Goal: Information Seeking & Learning: Learn about a topic

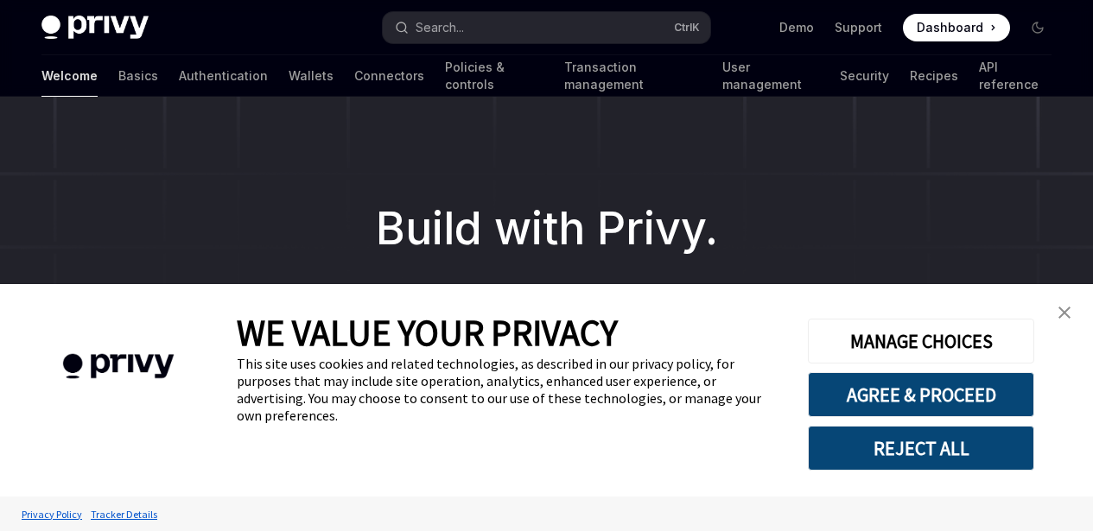
scroll to position [515, 0]
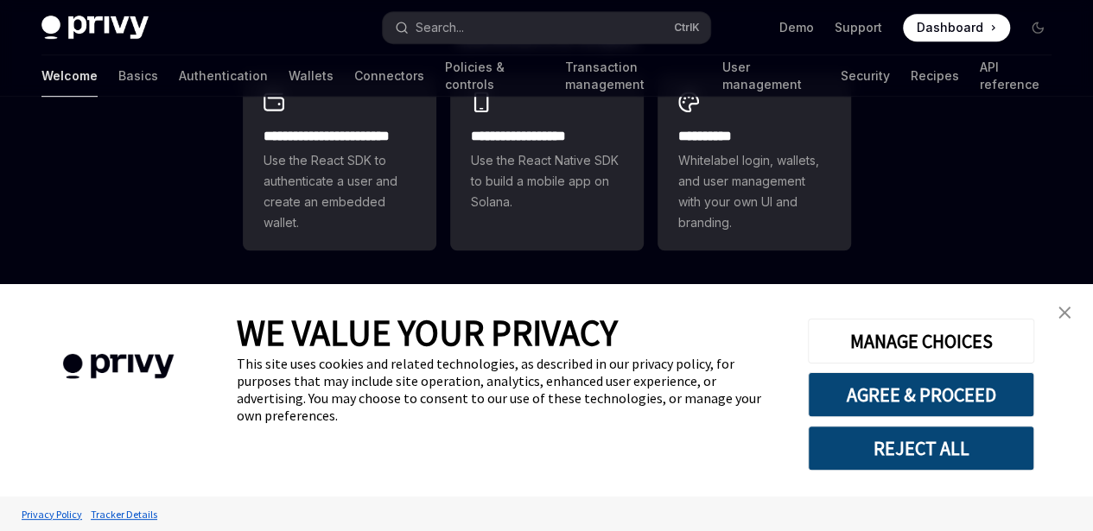
click at [1068, 314] on img "close banner" at bounding box center [1064, 313] width 12 height 12
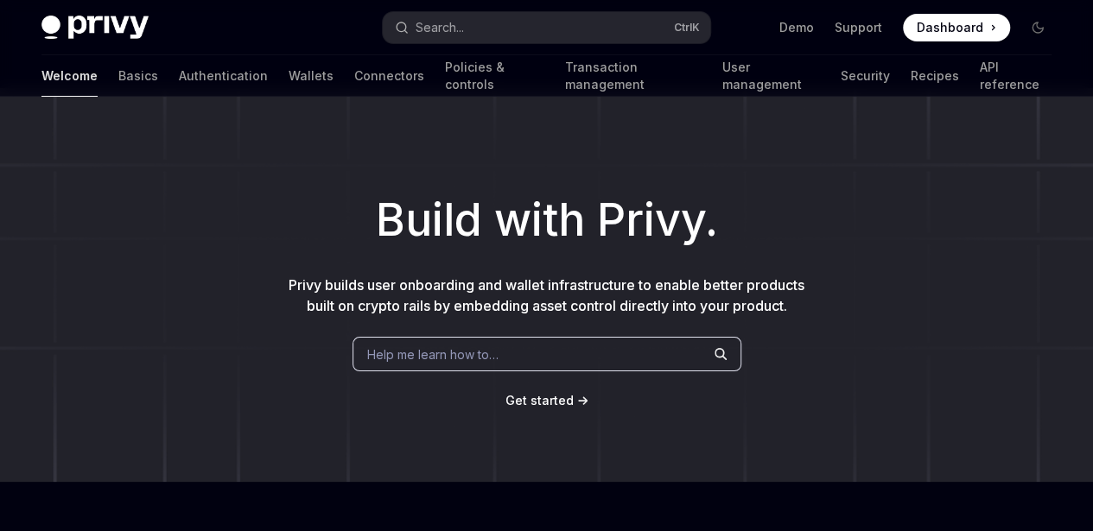
scroll to position [0, 0]
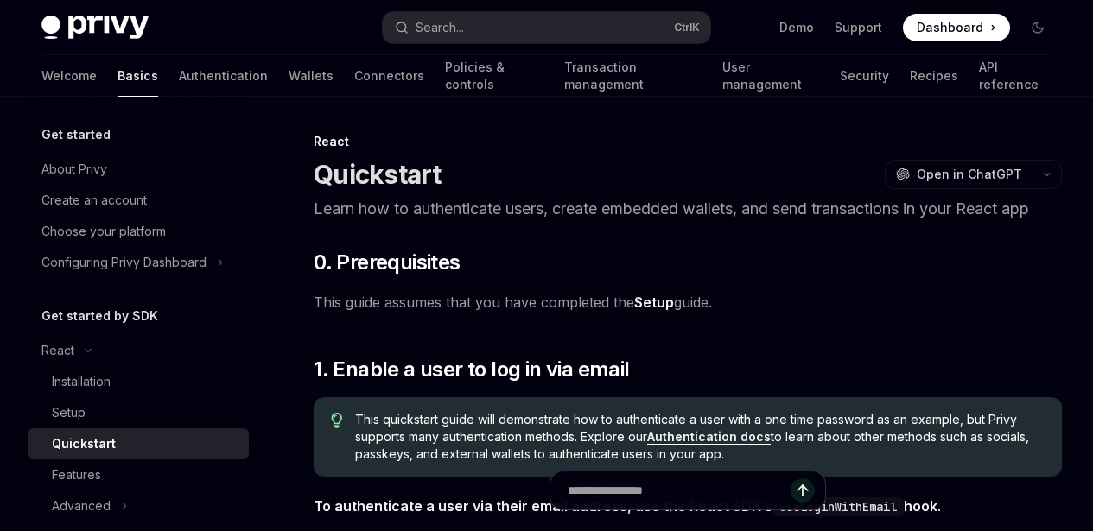
scroll to position [394, 0]
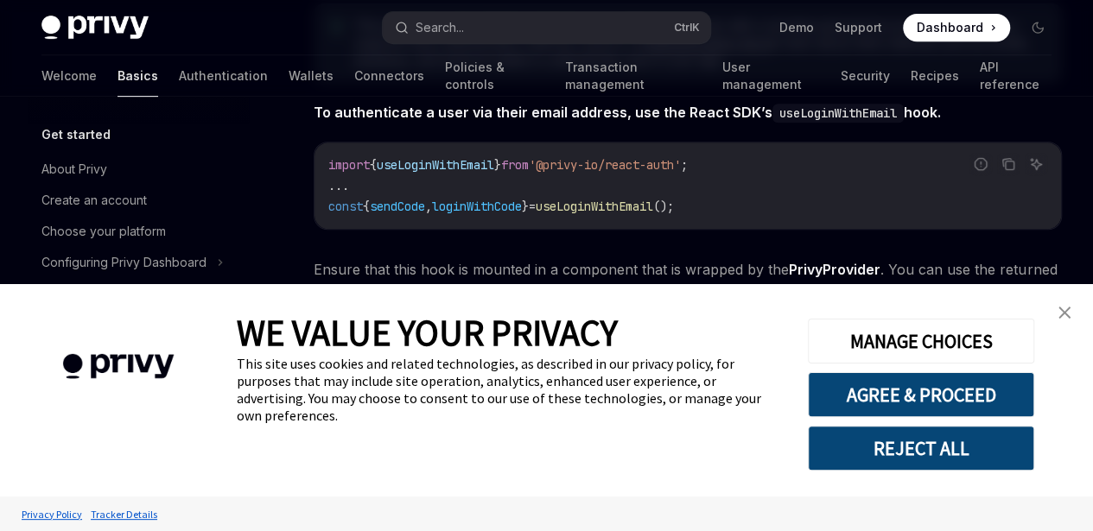
click at [1065, 319] on img "close banner" at bounding box center [1064, 313] width 12 height 12
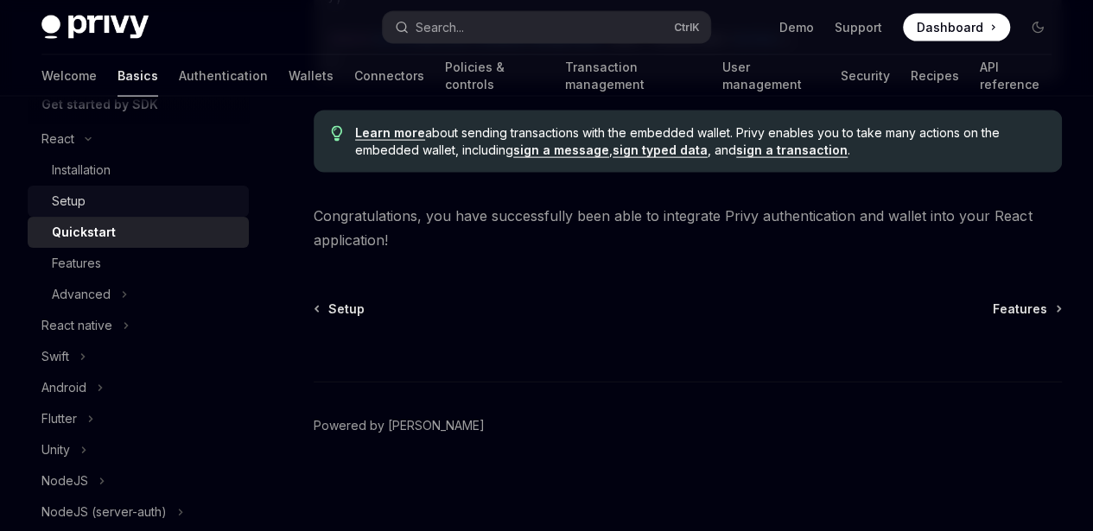
scroll to position [225, 0]
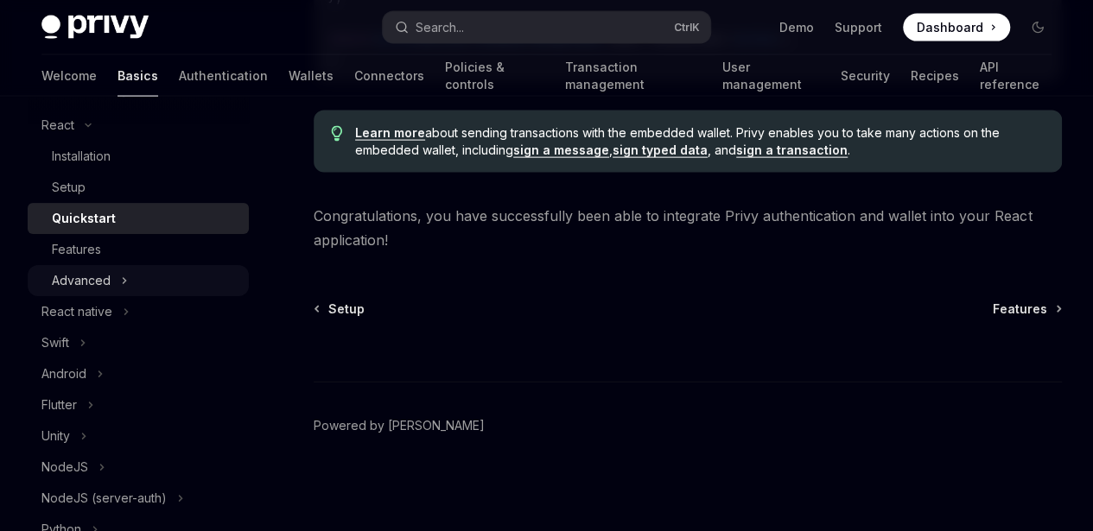
click at [97, 287] on div "Advanced" at bounding box center [81, 280] width 59 height 21
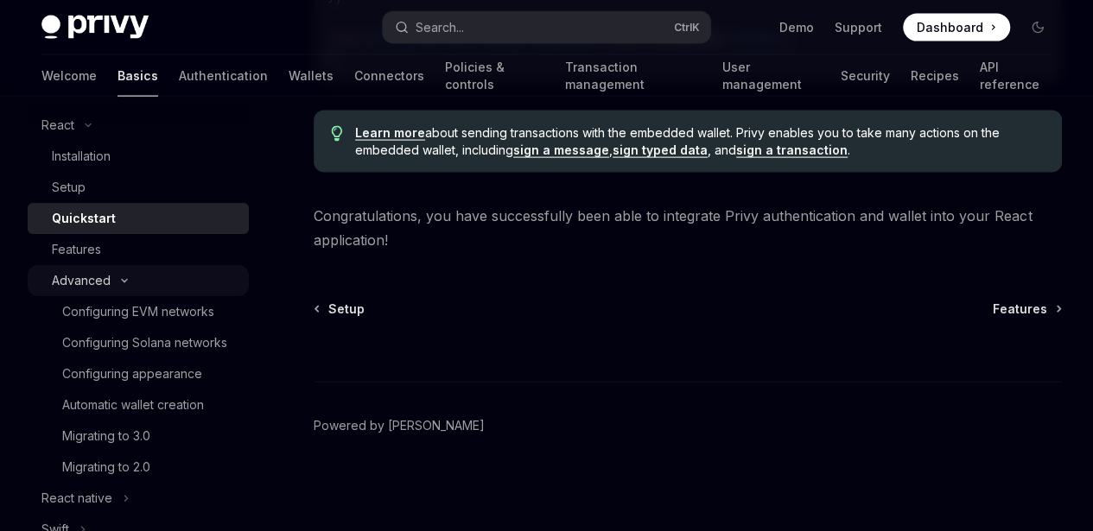
type textarea "*"
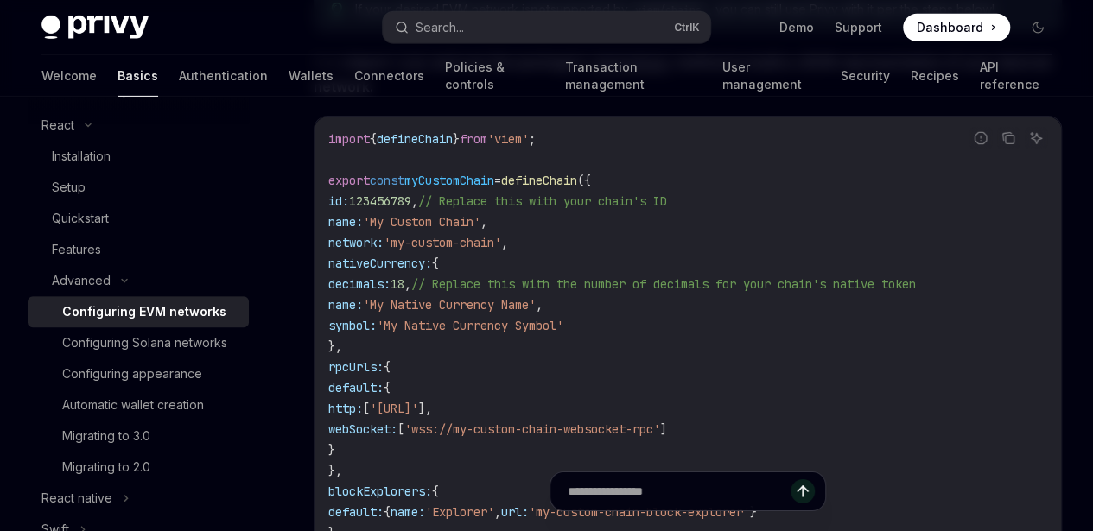
scroll to position [2779, 0]
